Goal: Navigation & Orientation: Find specific page/section

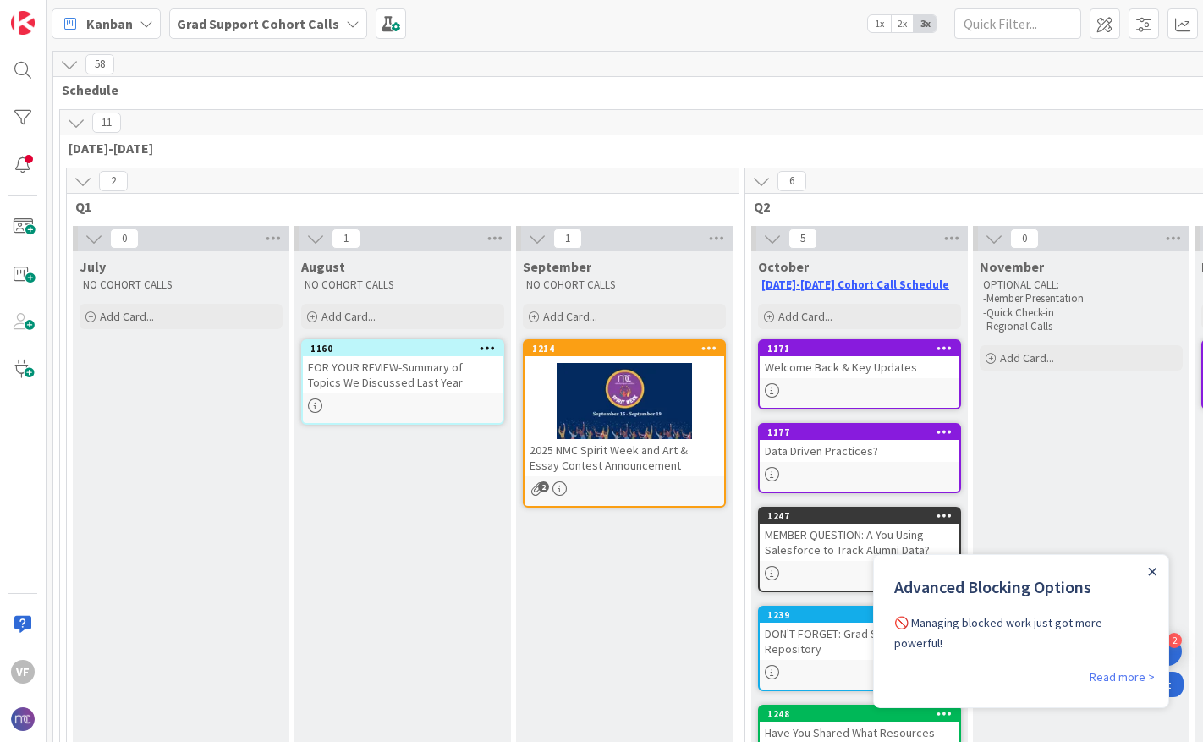
click at [1152, 572] on icon "Close Announcement" at bounding box center [1153, 572] width 8 height 8
